Goal: Information Seeking & Learning: Find specific fact

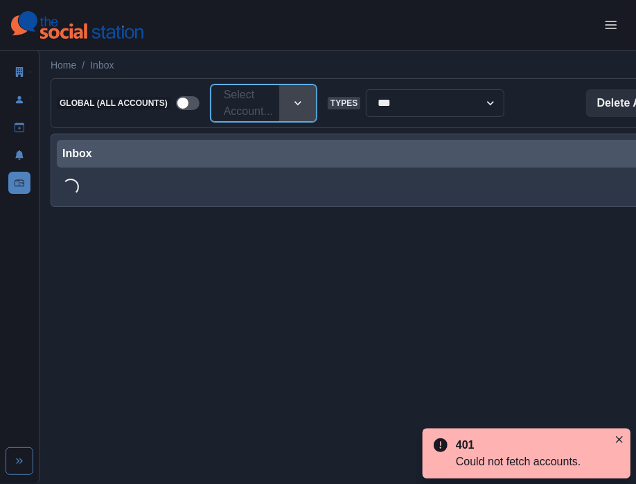
type input "**********"
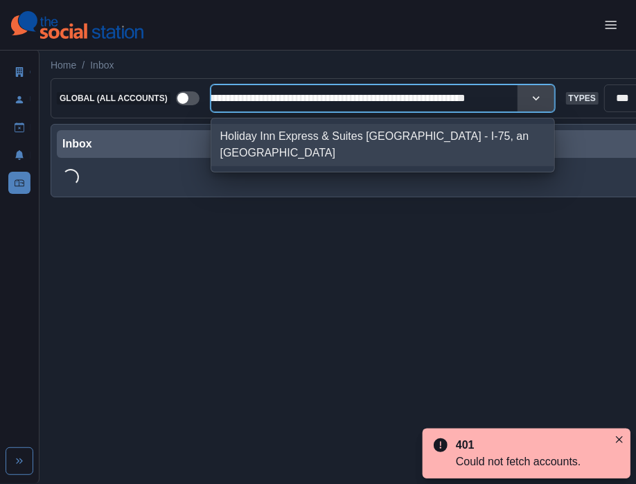
click at [278, 131] on div "Holiday Inn Express & Suites [GEOGRAPHIC_DATA] - I-75, an [GEOGRAPHIC_DATA]" at bounding box center [382, 145] width 343 height 42
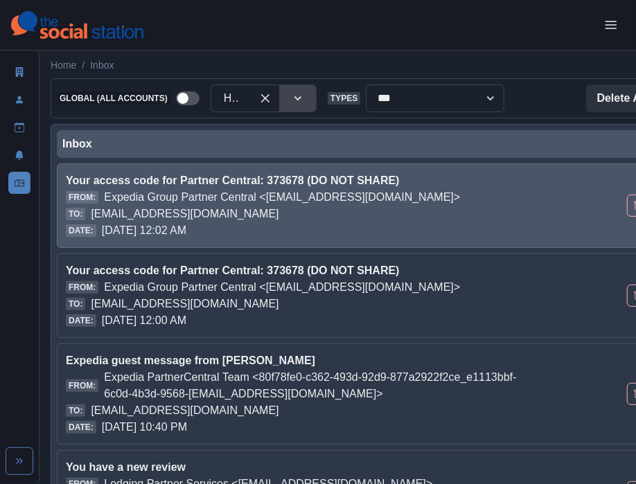
click at [228, 175] on p "Your access code for Partner Central: 373678 (DO NOT SHARE)" at bounding box center [299, 180] width 467 height 17
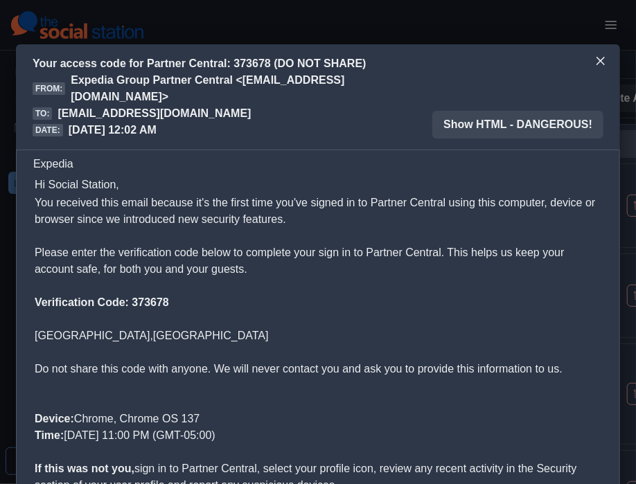
click at [159, 308] on b "Verification Code: 373678" at bounding box center [102, 302] width 134 height 12
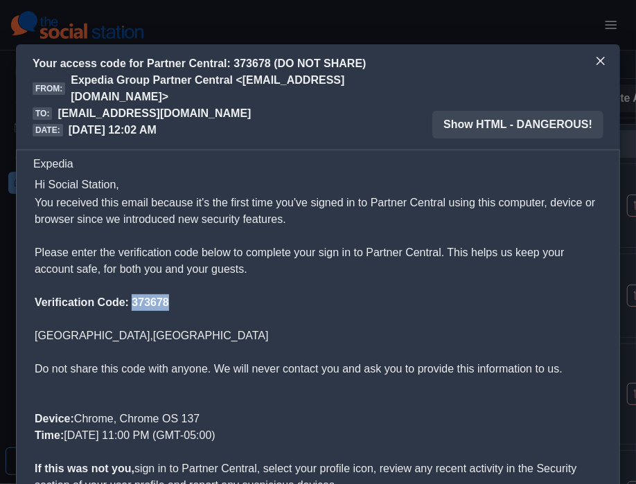
click at [159, 308] on b "Verification Code: 373678" at bounding box center [102, 302] width 134 height 12
click at [238, 102] on p "Expedia Group Partner Central <[EMAIL_ADDRESS][DOMAIN_NAME]>" at bounding box center [251, 88] width 361 height 33
click at [606, 66] on button "Close" at bounding box center [600, 61] width 22 height 22
